Goal: Transaction & Acquisition: Obtain resource

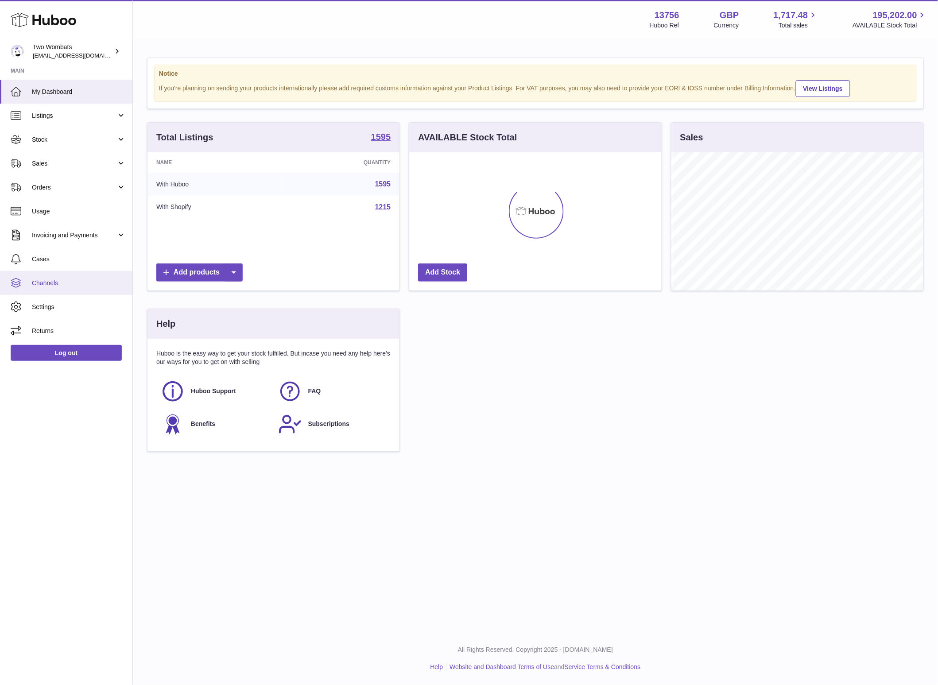
scroll to position [138, 252]
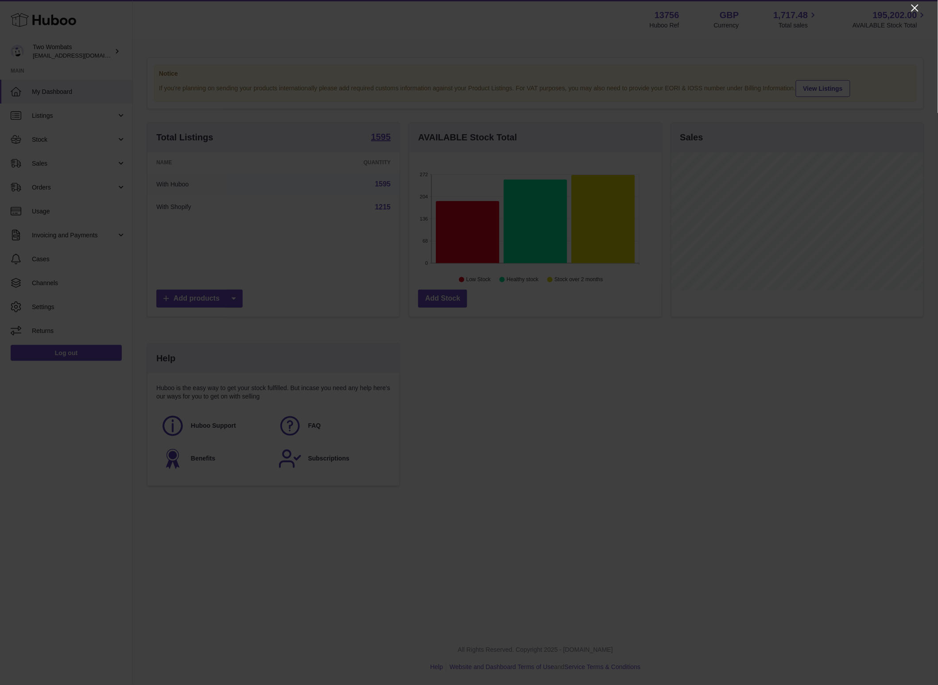
click at [915, 7] on icon "Close" at bounding box center [914, 8] width 11 height 11
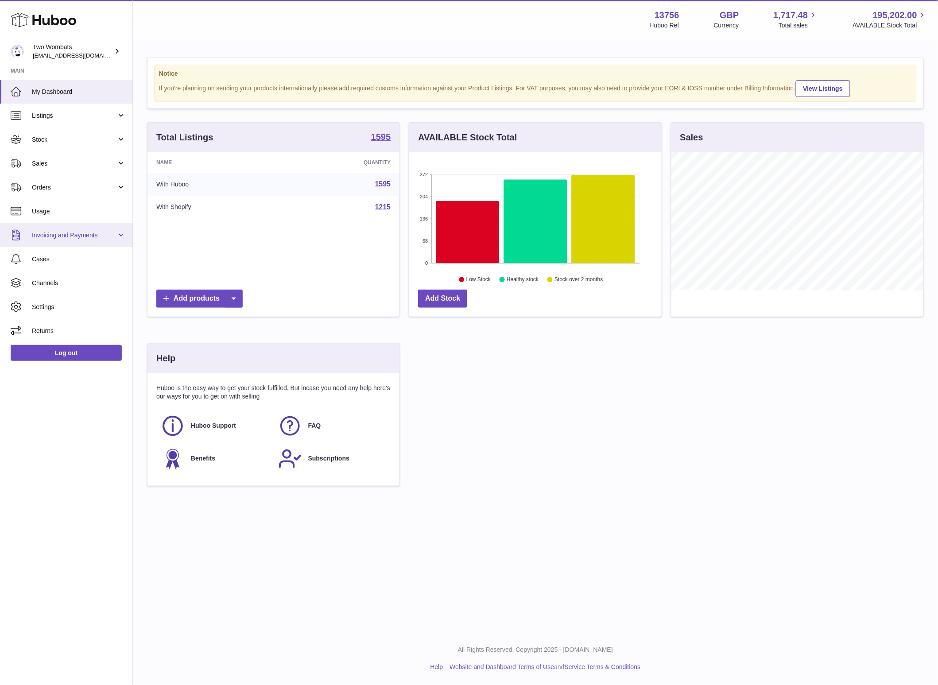
click at [54, 235] on span "Invoicing and Payments" at bounding box center [74, 235] width 85 height 8
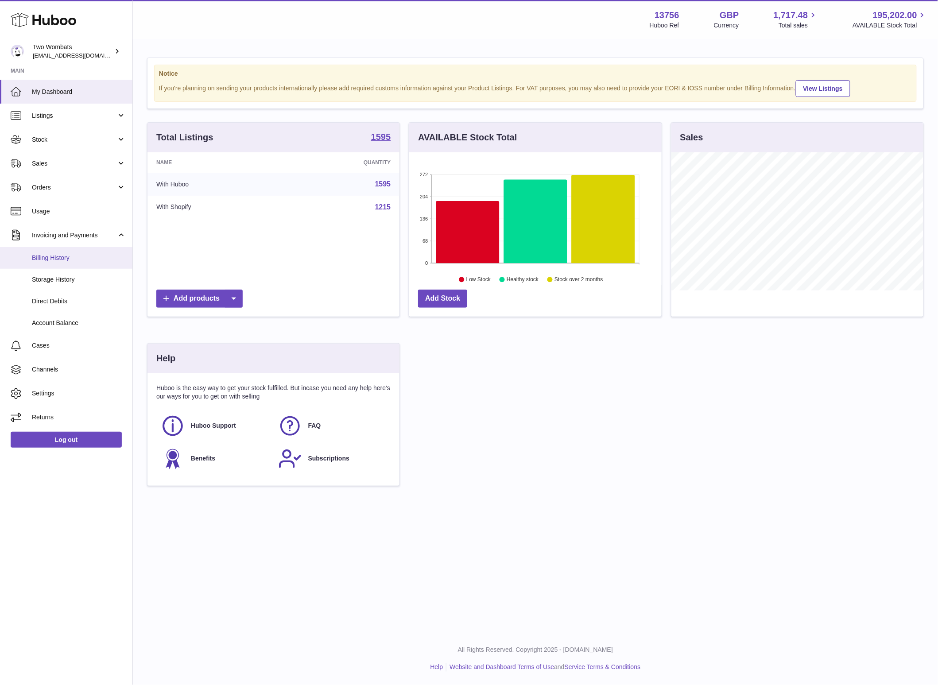
click at [59, 259] on span "Billing History" at bounding box center [79, 258] width 94 height 8
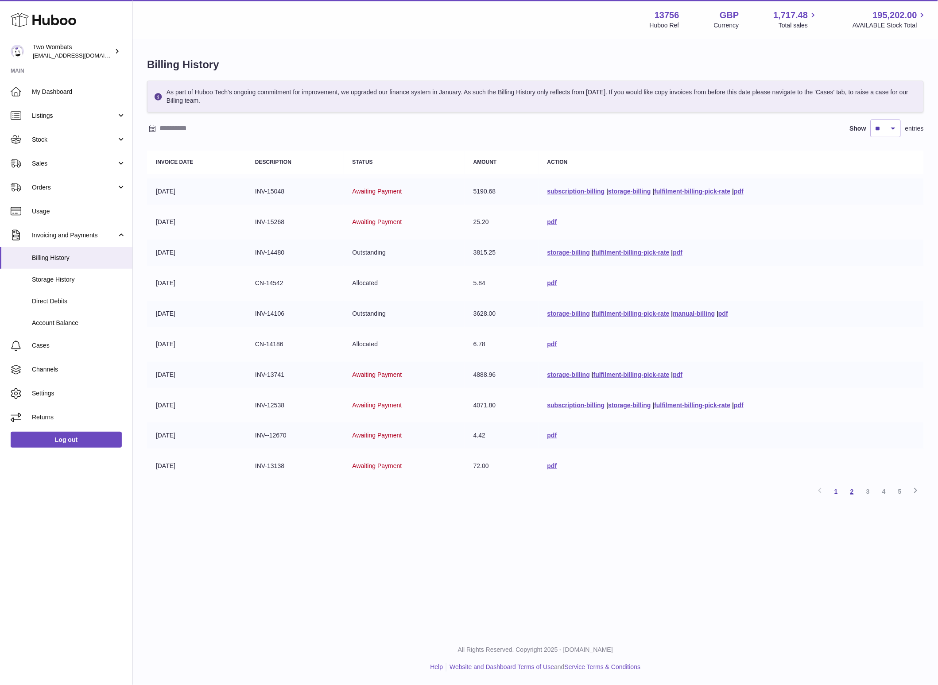
click at [851, 492] on link "2" at bounding box center [852, 492] width 16 height 16
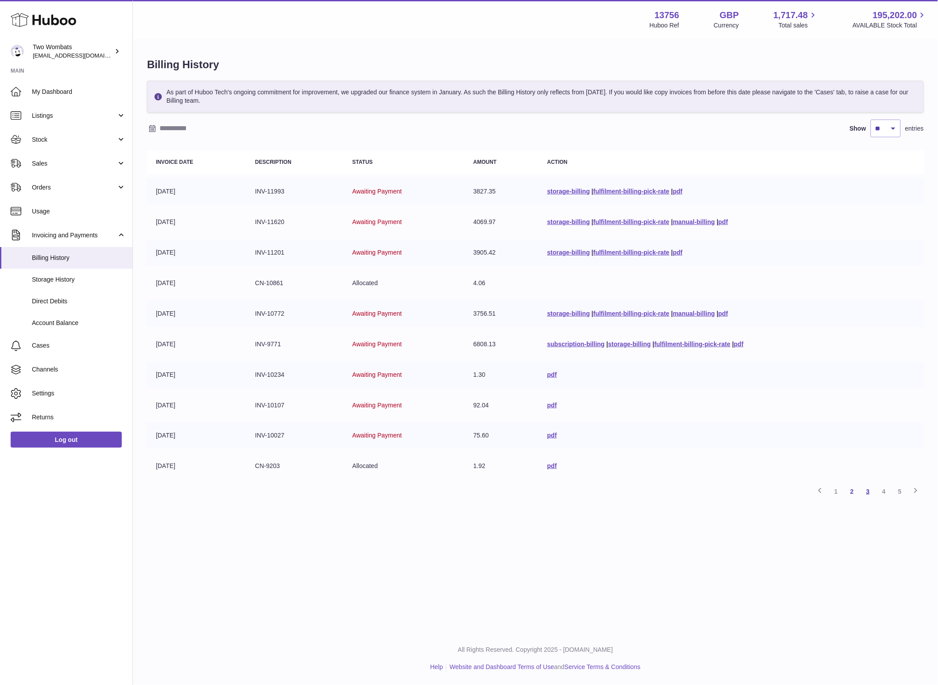
click at [869, 491] on link "3" at bounding box center [868, 492] width 16 height 16
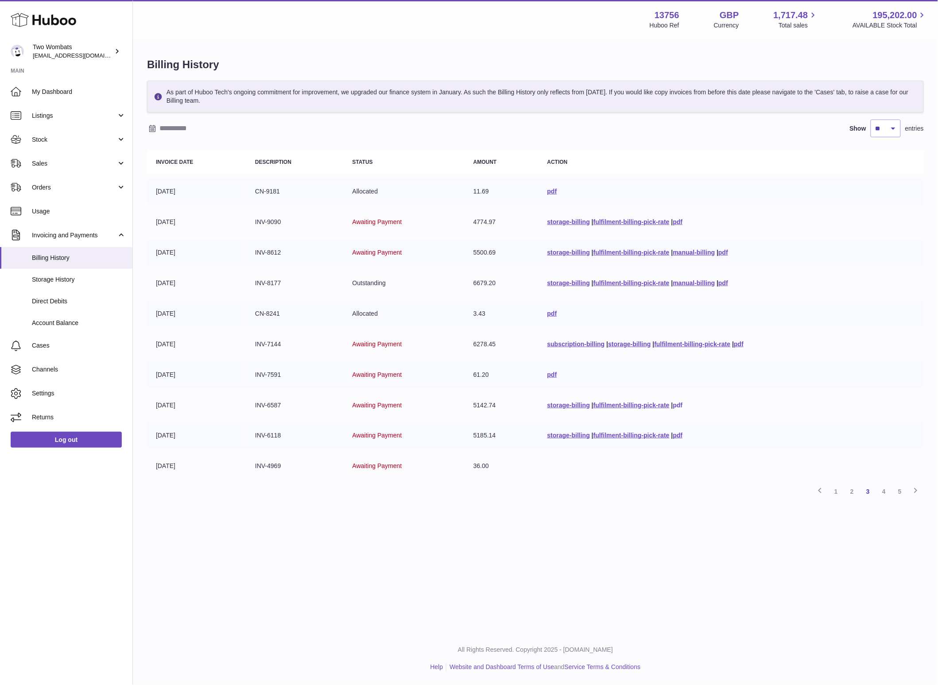
click at [677, 404] on link "pdf" at bounding box center [678, 405] width 10 height 7
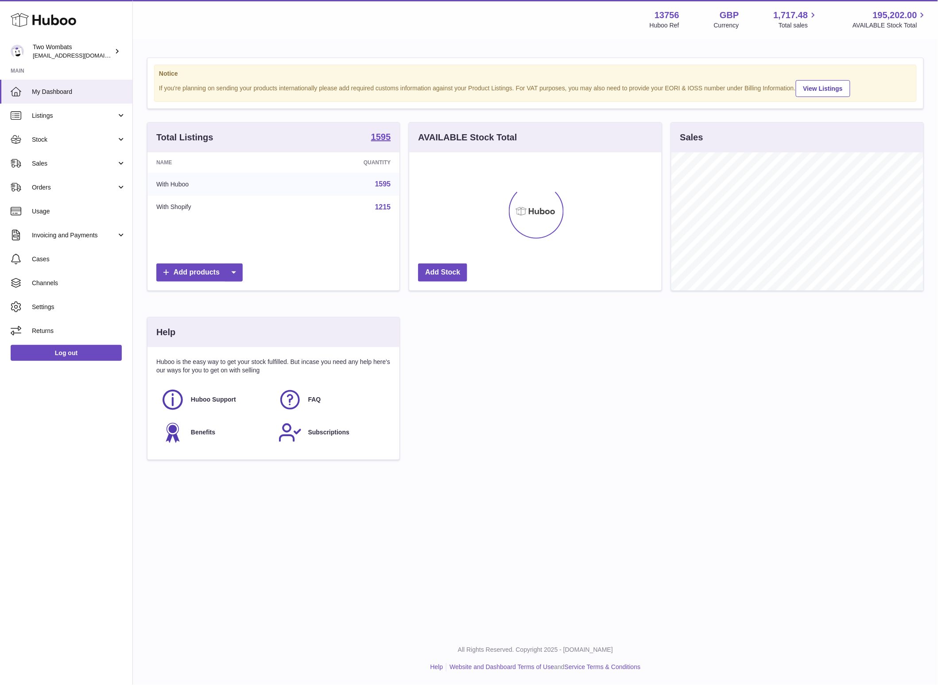
scroll to position [138, 252]
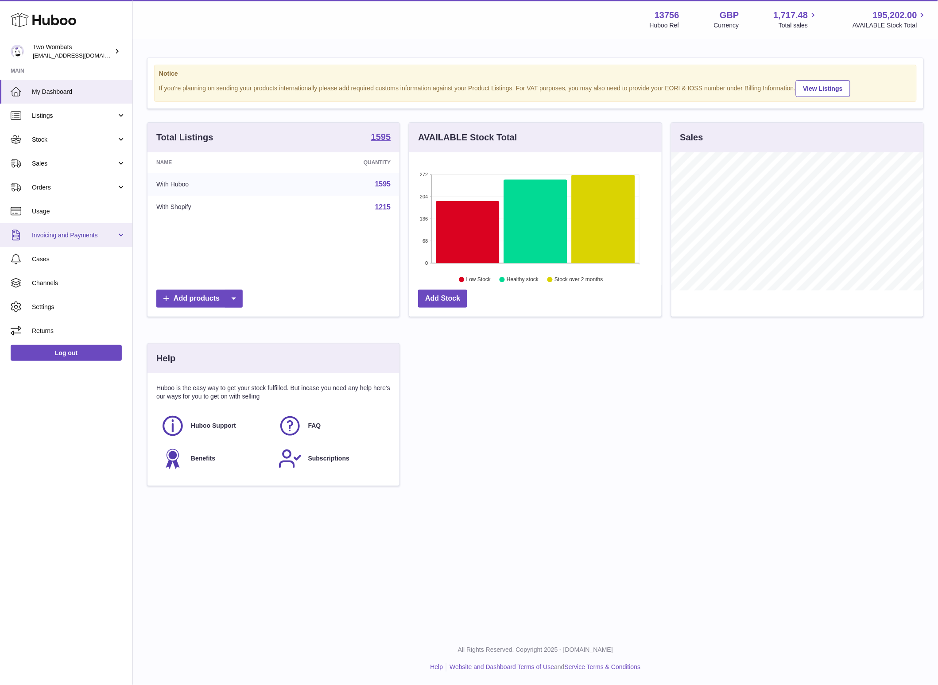
click at [60, 233] on span "Invoicing and Payments" at bounding box center [74, 235] width 85 height 8
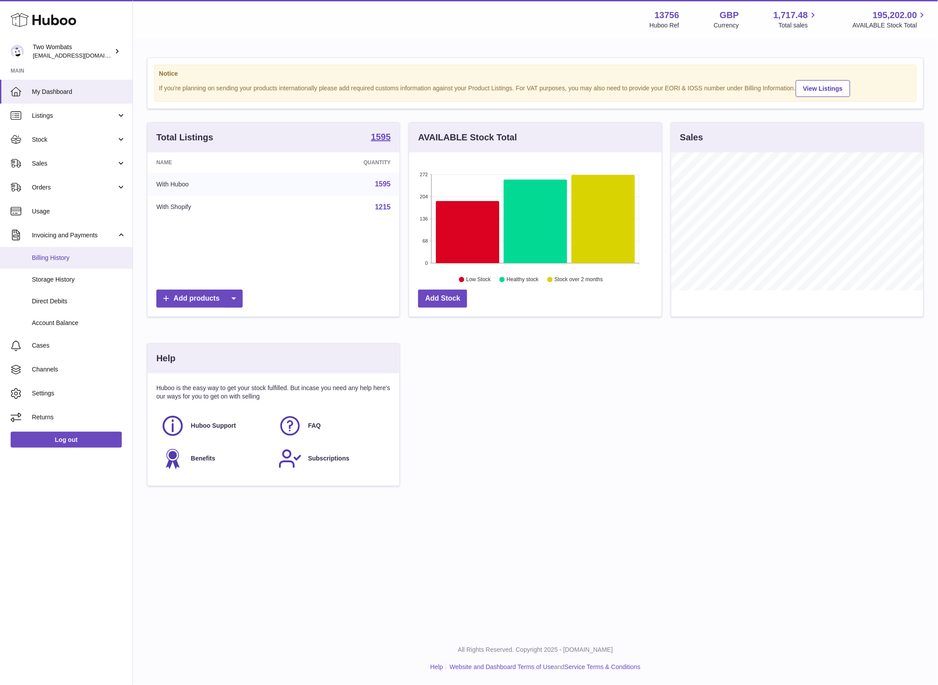
click at [61, 260] on span "Billing History" at bounding box center [79, 258] width 94 height 8
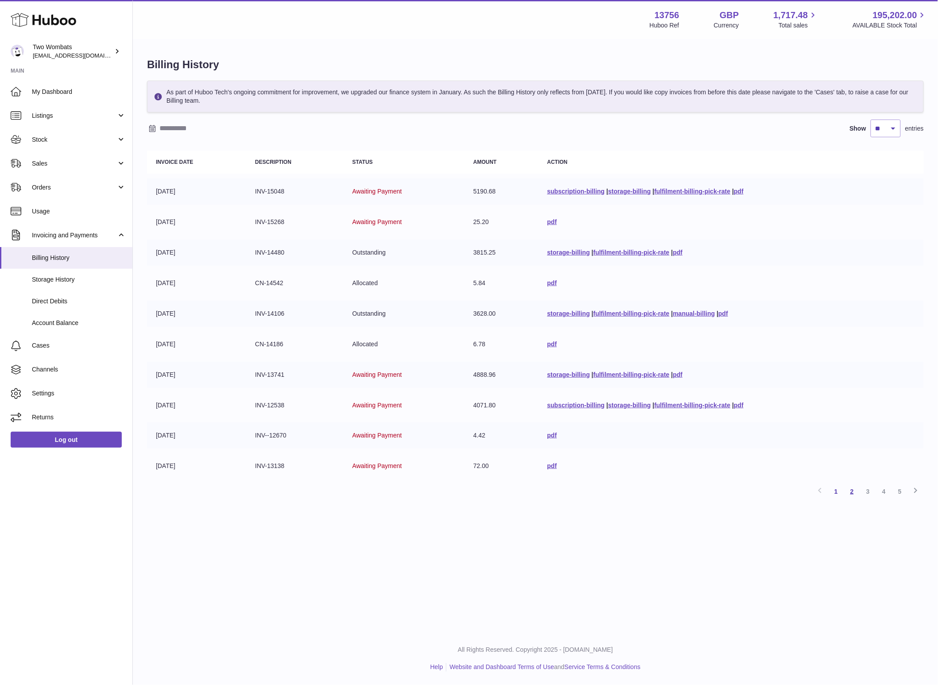
click at [853, 491] on link "2" at bounding box center [852, 492] width 16 height 16
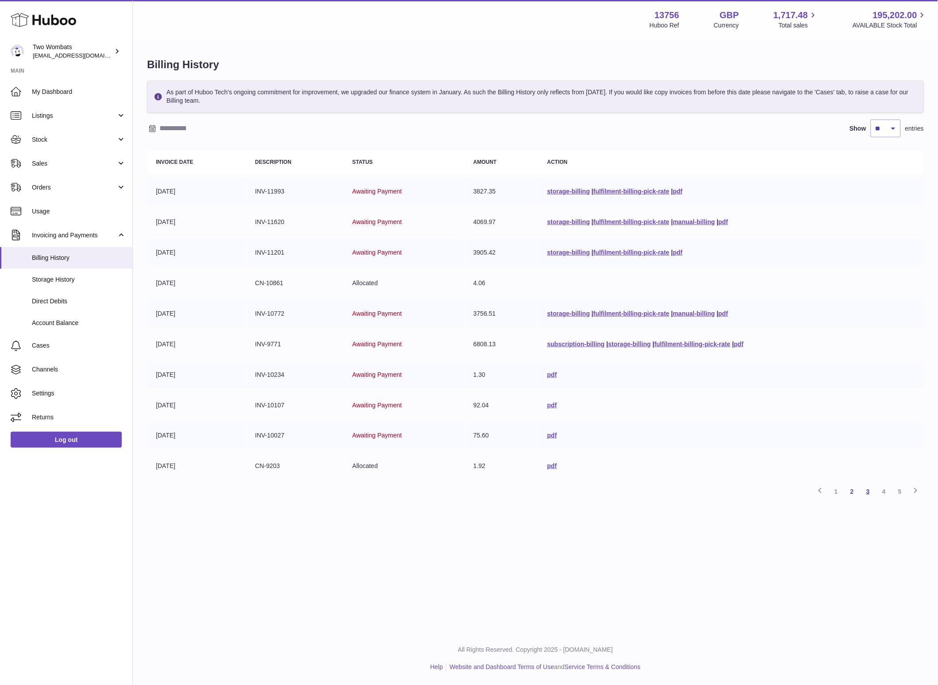
click at [868, 494] on link "3" at bounding box center [868, 492] width 16 height 16
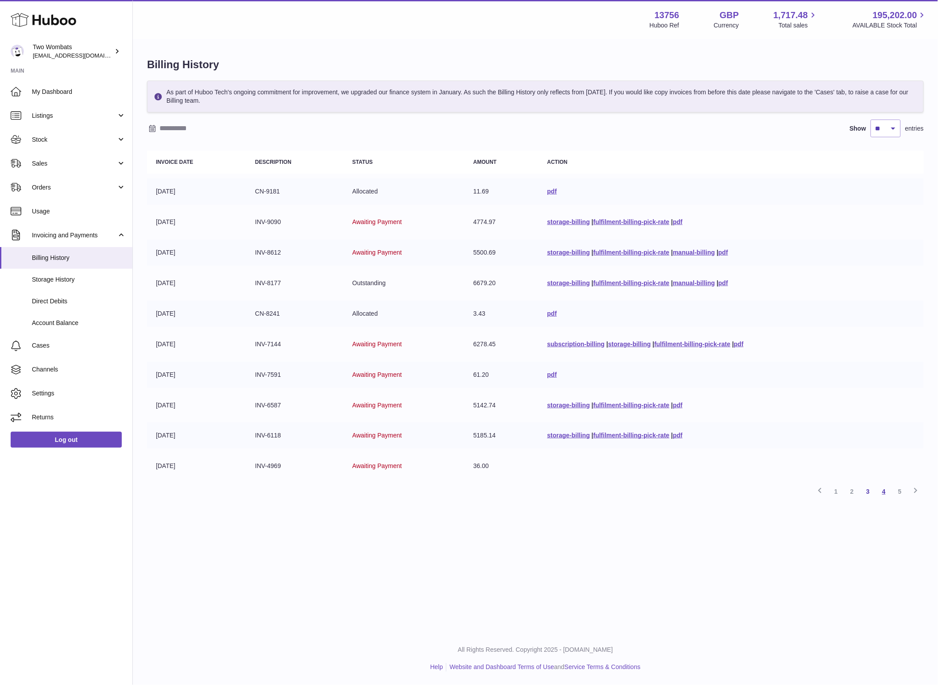
click at [881, 492] on link "4" at bounding box center [884, 492] width 16 height 16
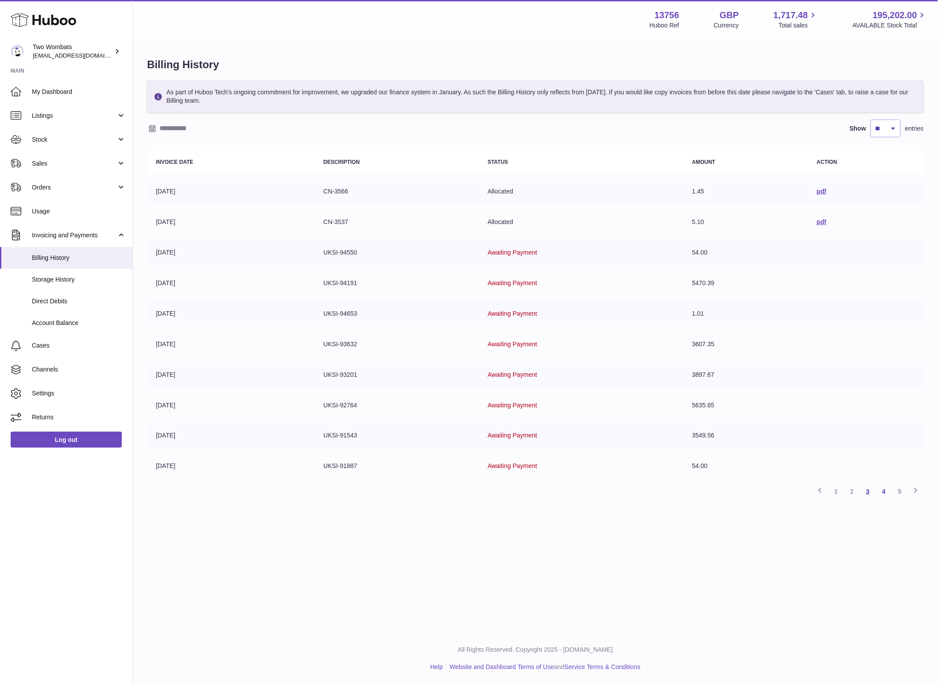
click at [867, 494] on link "3" at bounding box center [868, 492] width 16 height 16
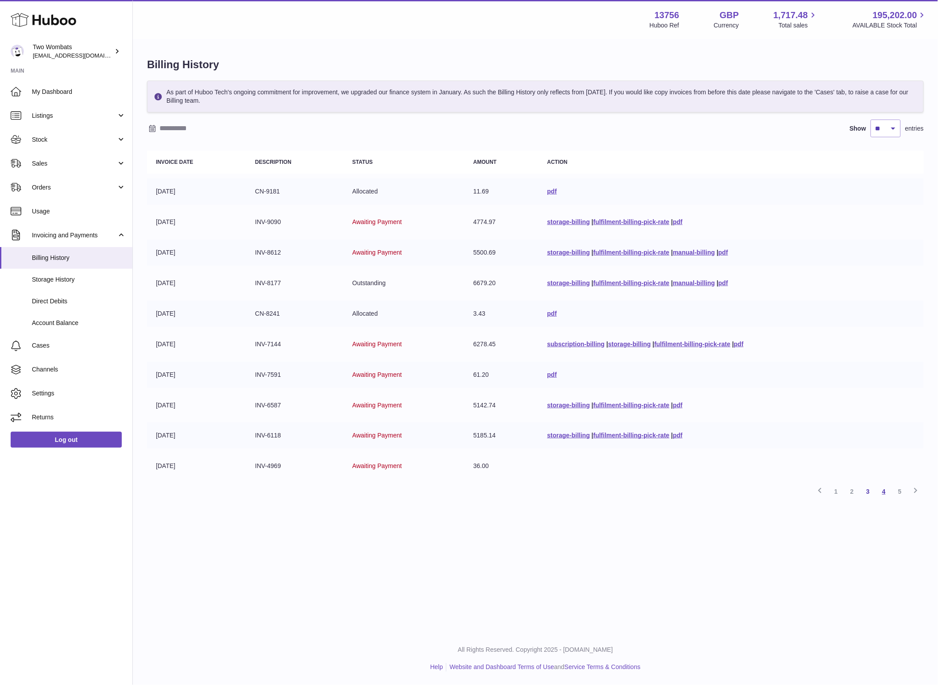
click at [882, 494] on link "4" at bounding box center [884, 492] width 16 height 16
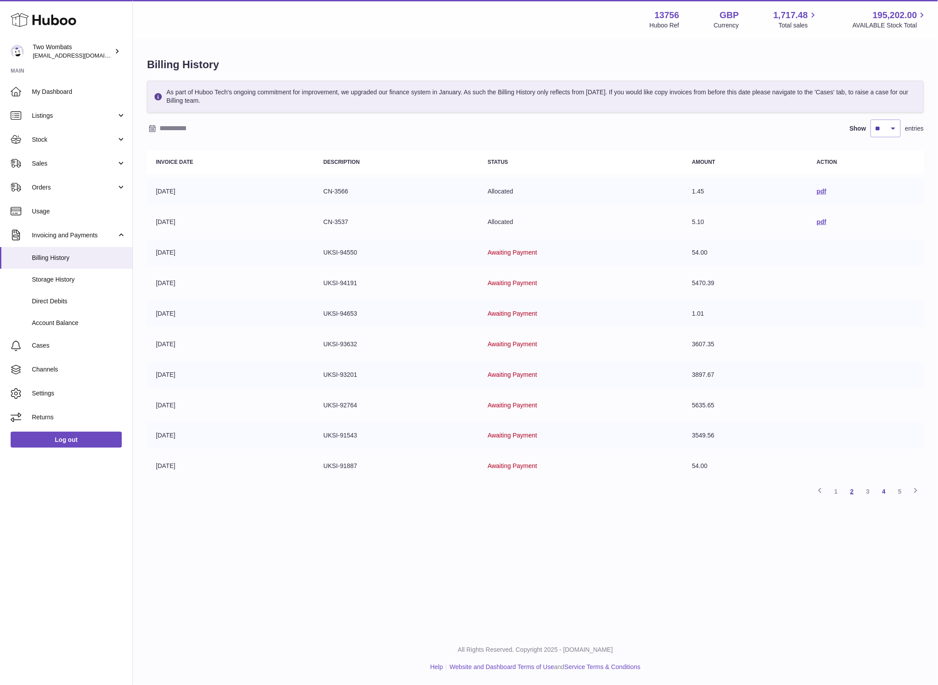
click at [853, 489] on link "2" at bounding box center [852, 492] width 16 height 16
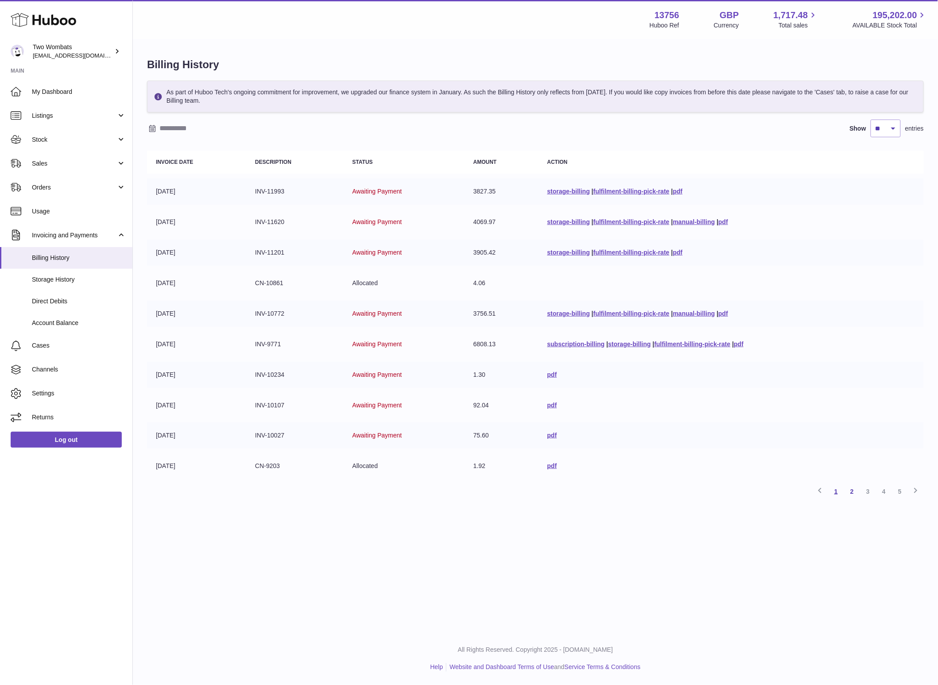
click at [837, 491] on link "1" at bounding box center [836, 492] width 16 height 16
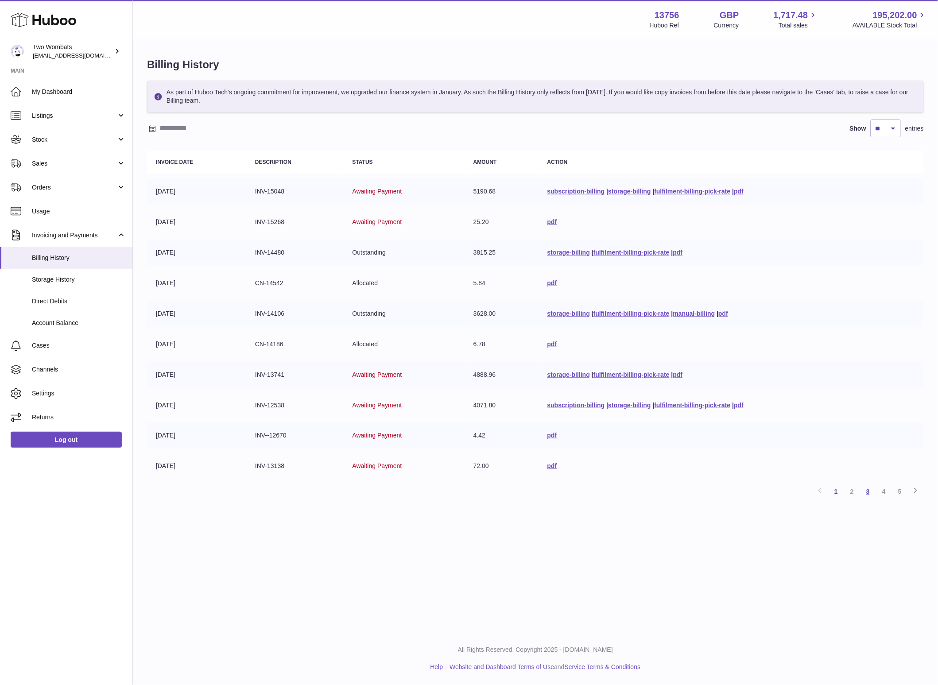
click at [868, 489] on link "3" at bounding box center [868, 492] width 16 height 16
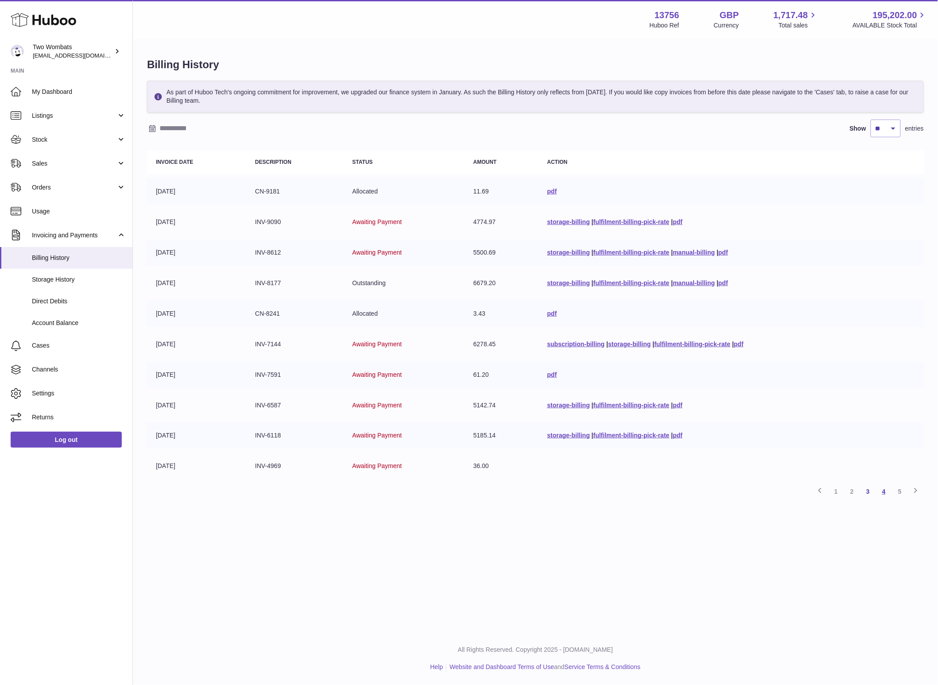
click at [885, 492] on link "4" at bounding box center [884, 492] width 16 height 16
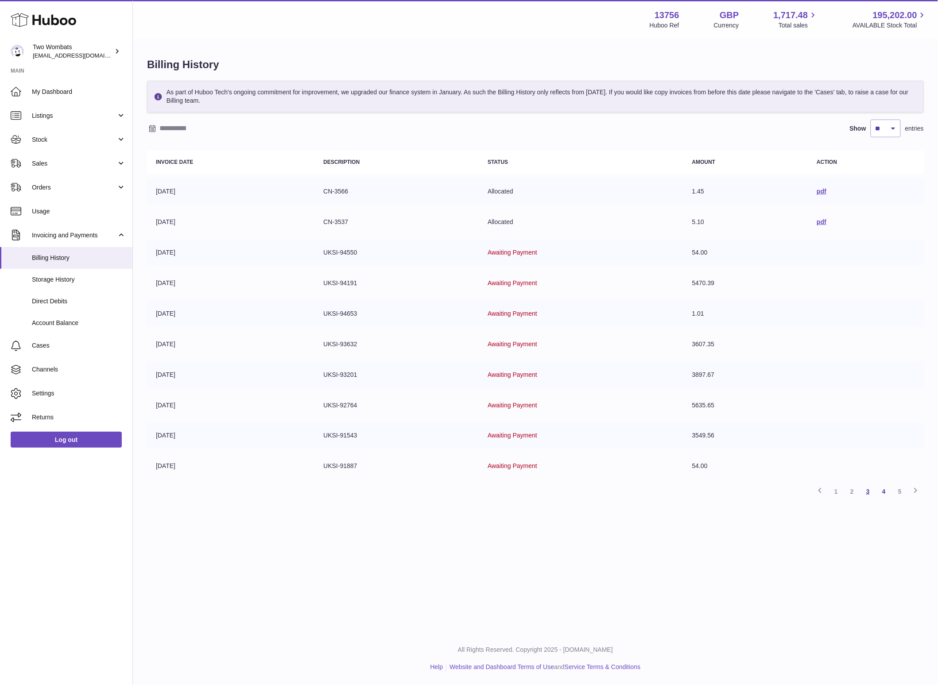
click at [868, 491] on link "3" at bounding box center [868, 492] width 16 height 16
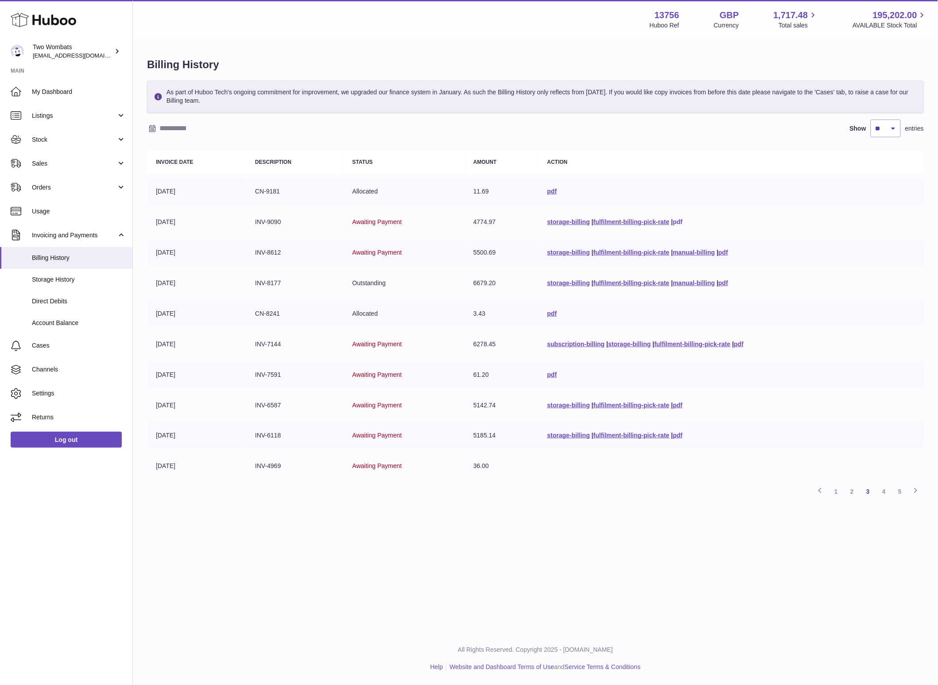
click at [679, 222] on link "pdf" at bounding box center [678, 221] width 10 height 7
